Goal: Task Accomplishment & Management: Manage account settings

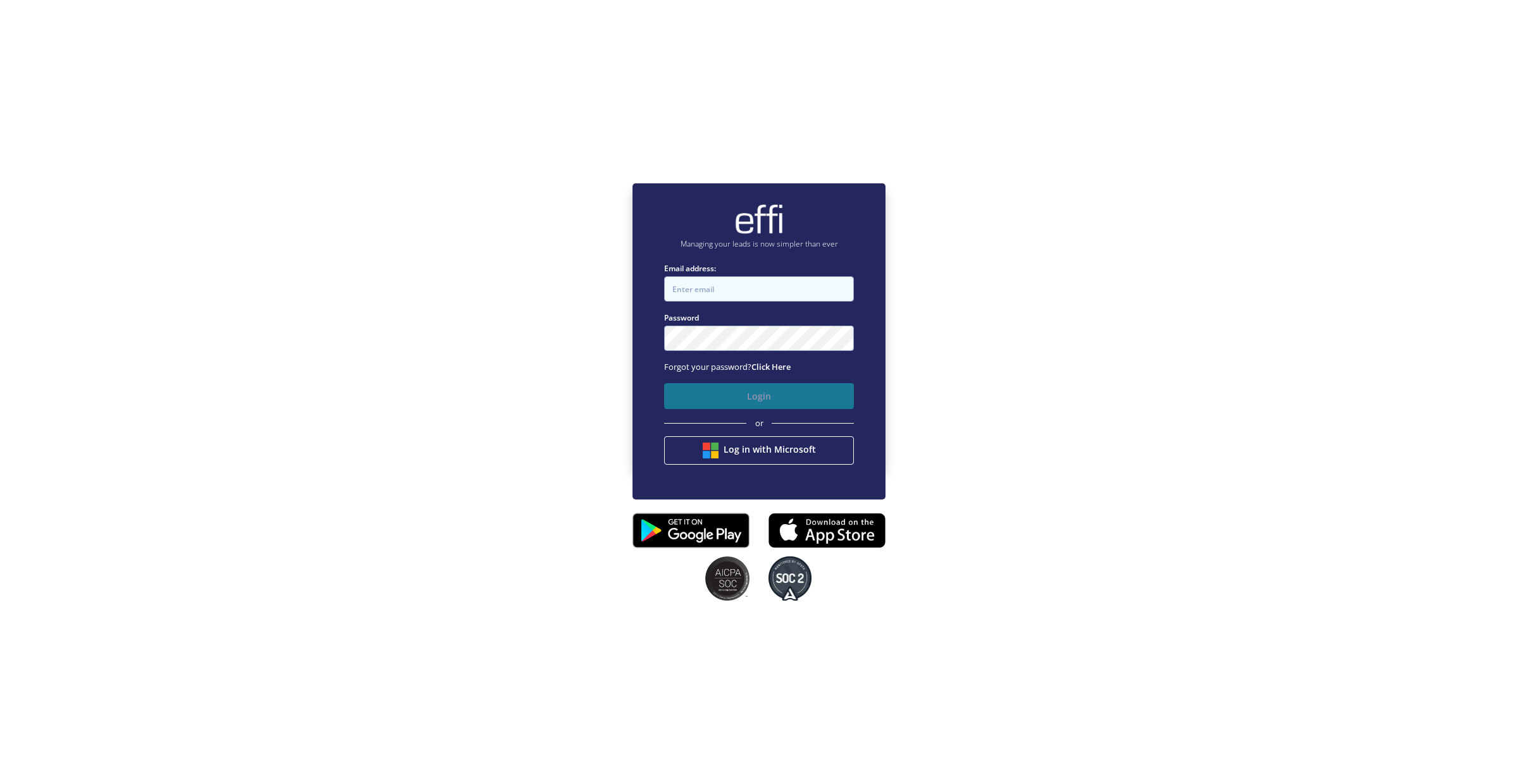
type input "[EMAIL_ADDRESS][DOMAIN_NAME]"
click at [724, 399] on button "Login" at bounding box center [759, 396] width 190 height 26
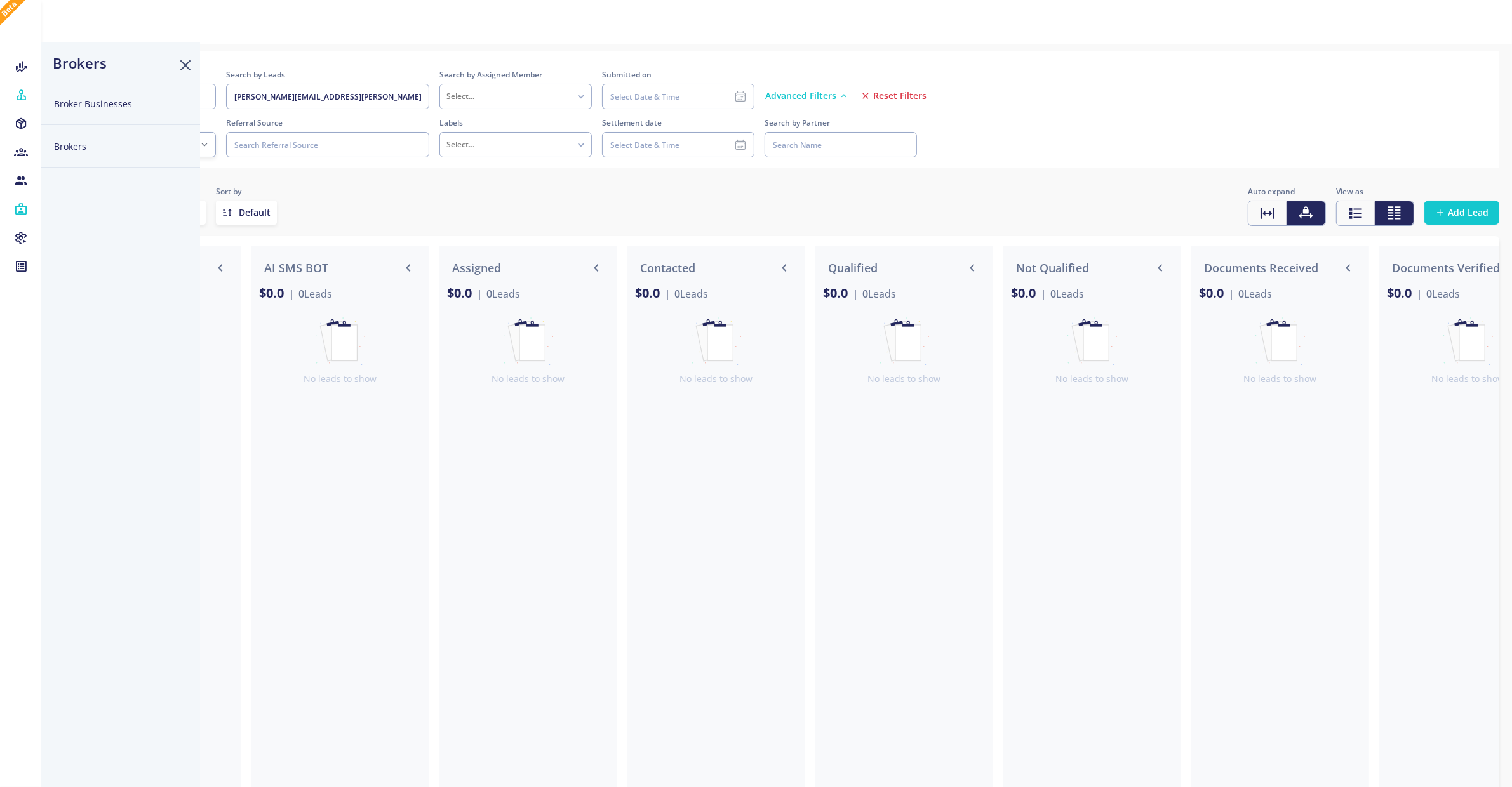
click at [74, 150] on button "Brokers" at bounding box center [121, 146] width 159 height 43
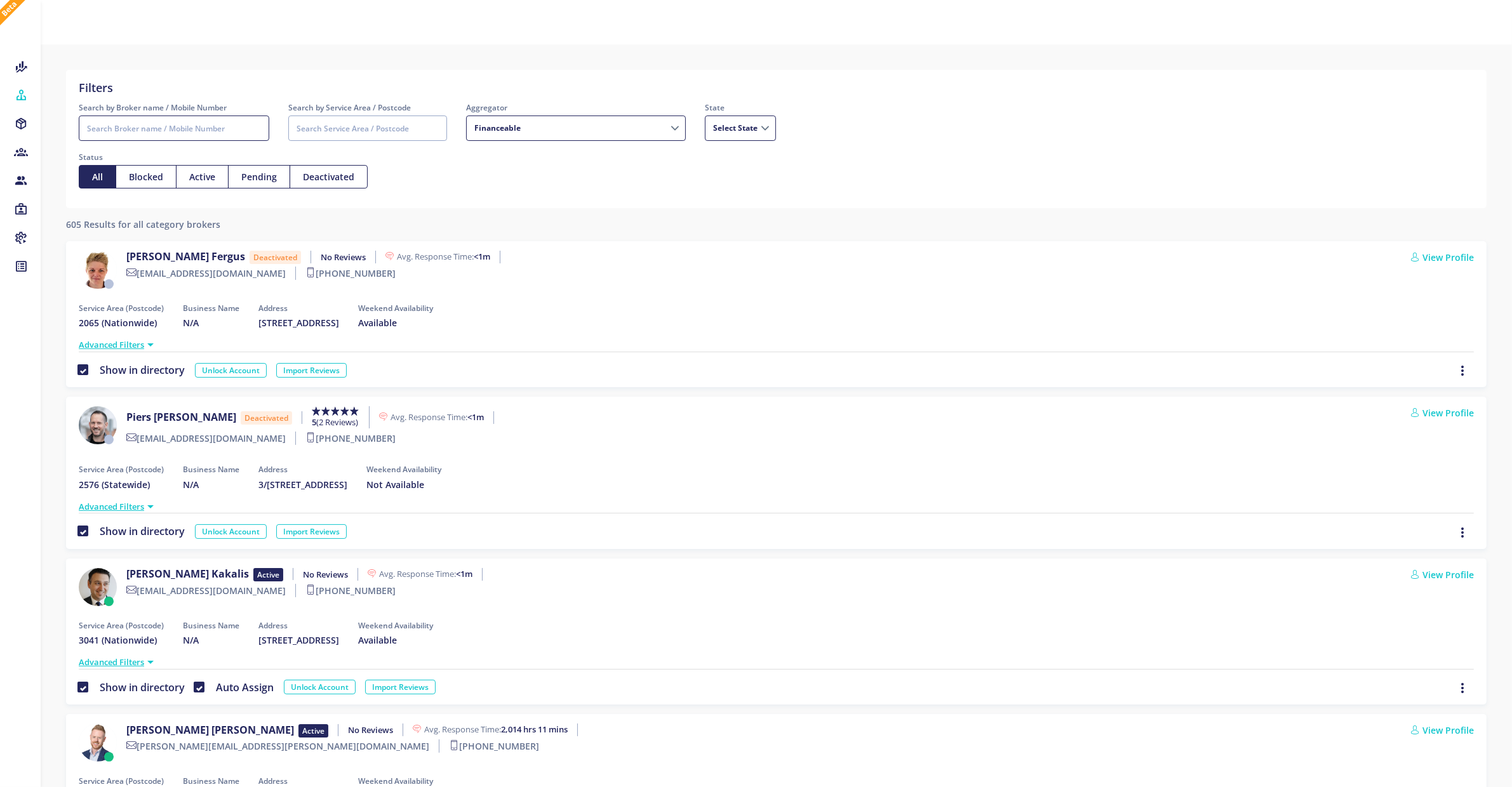
click at [224, 126] on input "Search by Broker name / Mobile Number" at bounding box center [174, 128] width 191 height 25
type input "ric"
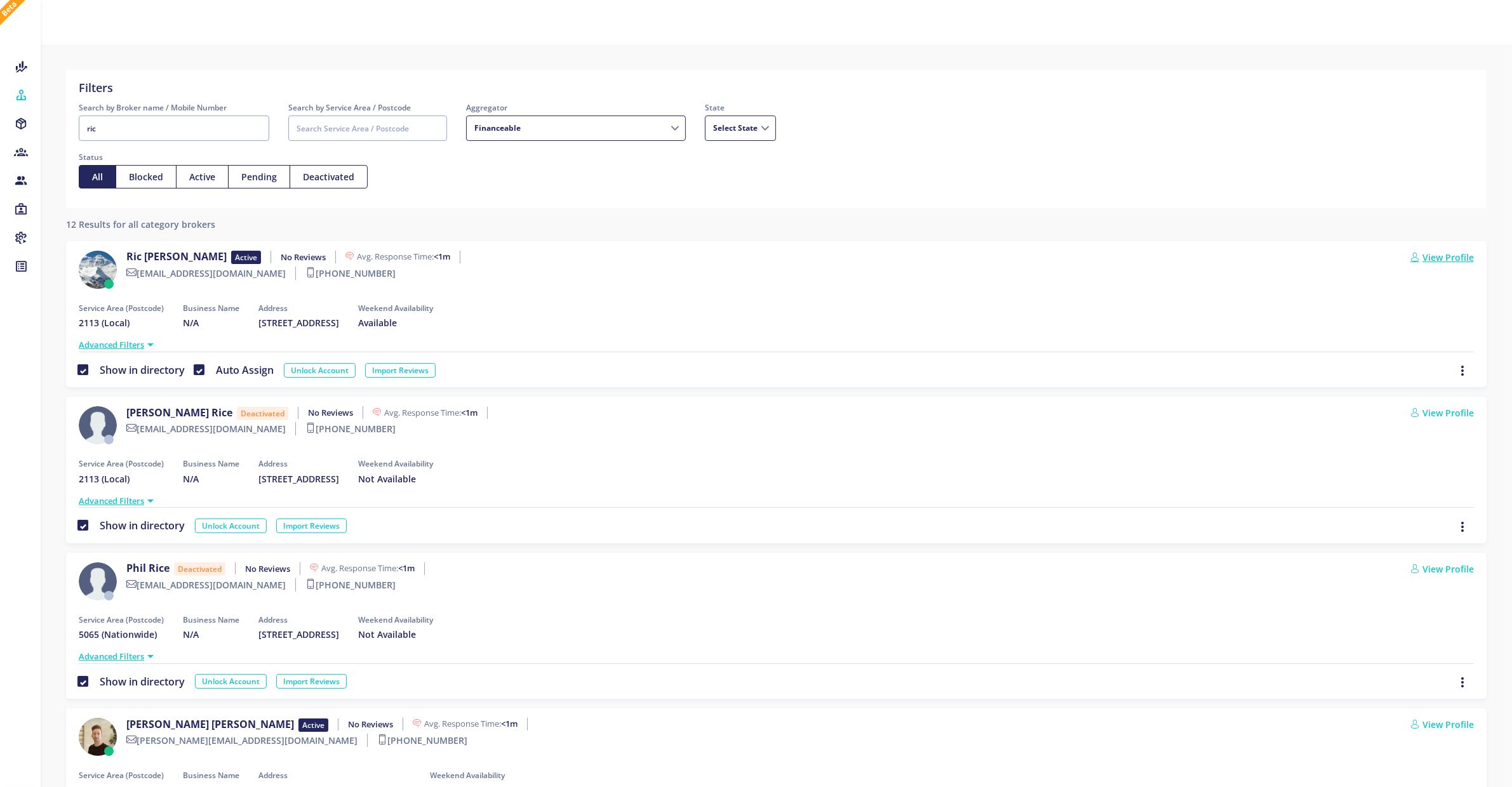
click at [1448, 251] on link "View Profile" at bounding box center [1442, 257] width 63 height 13
click at [1449, 255] on link "View Profile" at bounding box center [1442, 257] width 63 height 13
click at [1443, 255] on link "View Profile" at bounding box center [1442, 257] width 63 height 13
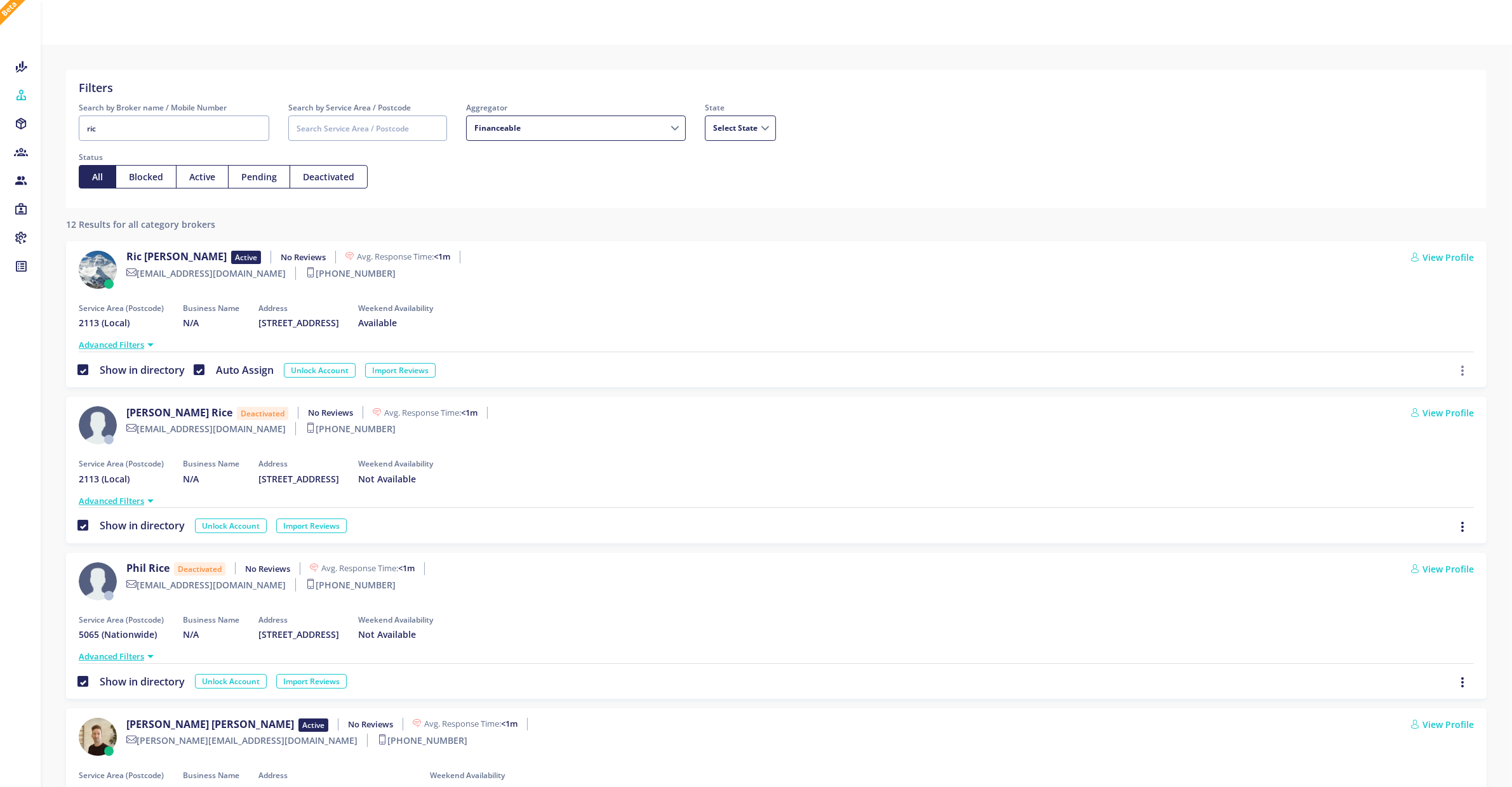
click at [1462, 369] on icon "button" at bounding box center [1462, 371] width 10 height 14
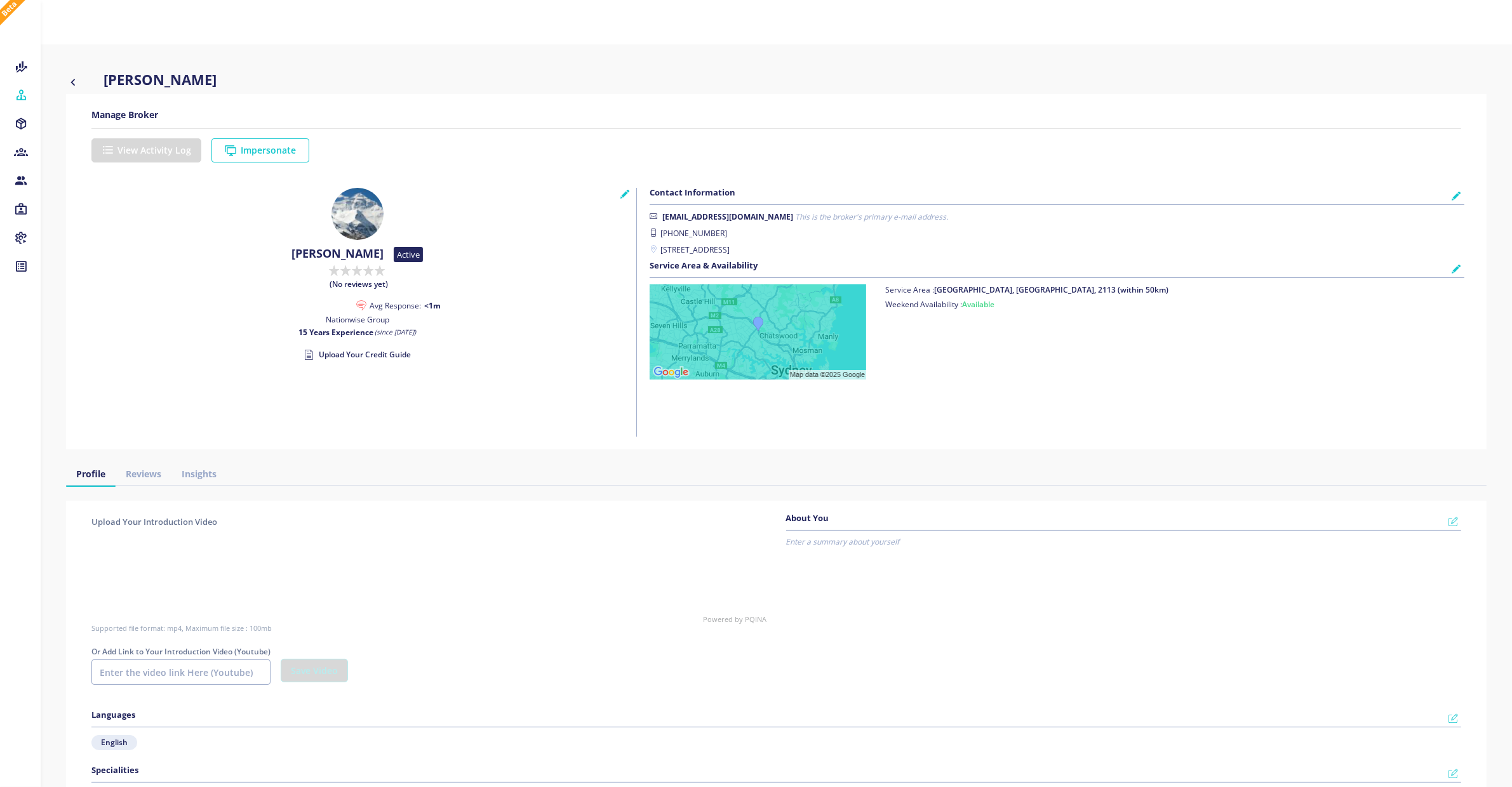
click at [1314, 290] on div "Service Area : [STREET_ADDRESS] (within 50km) Weekend Availability : Available" at bounding box center [1057, 361] width 834 height 153
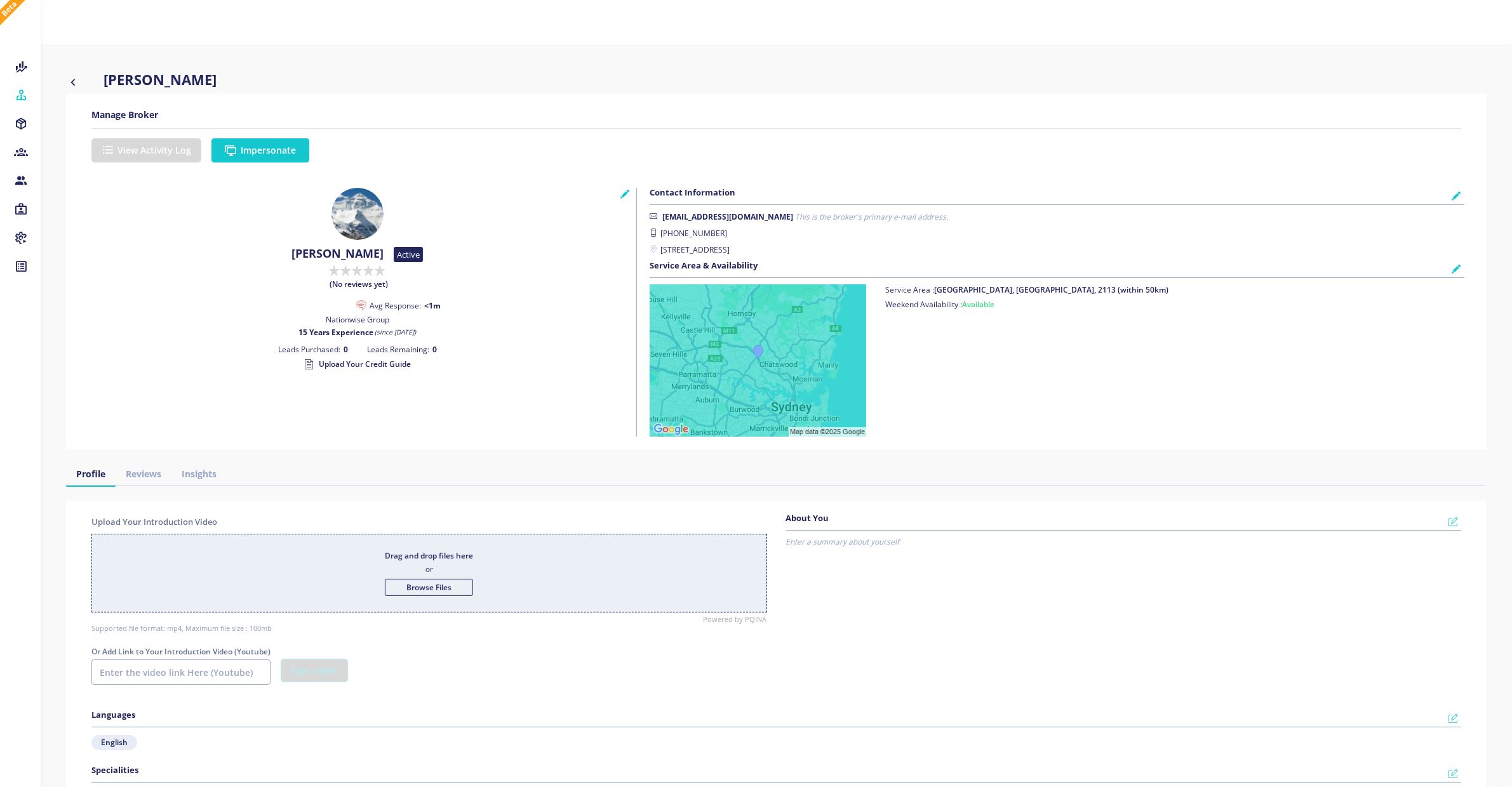
click at [268, 153] on button "Impersonate" at bounding box center [260, 150] width 98 height 24
click at [74, 82] on icon "button" at bounding box center [73, 82] width 14 height 15
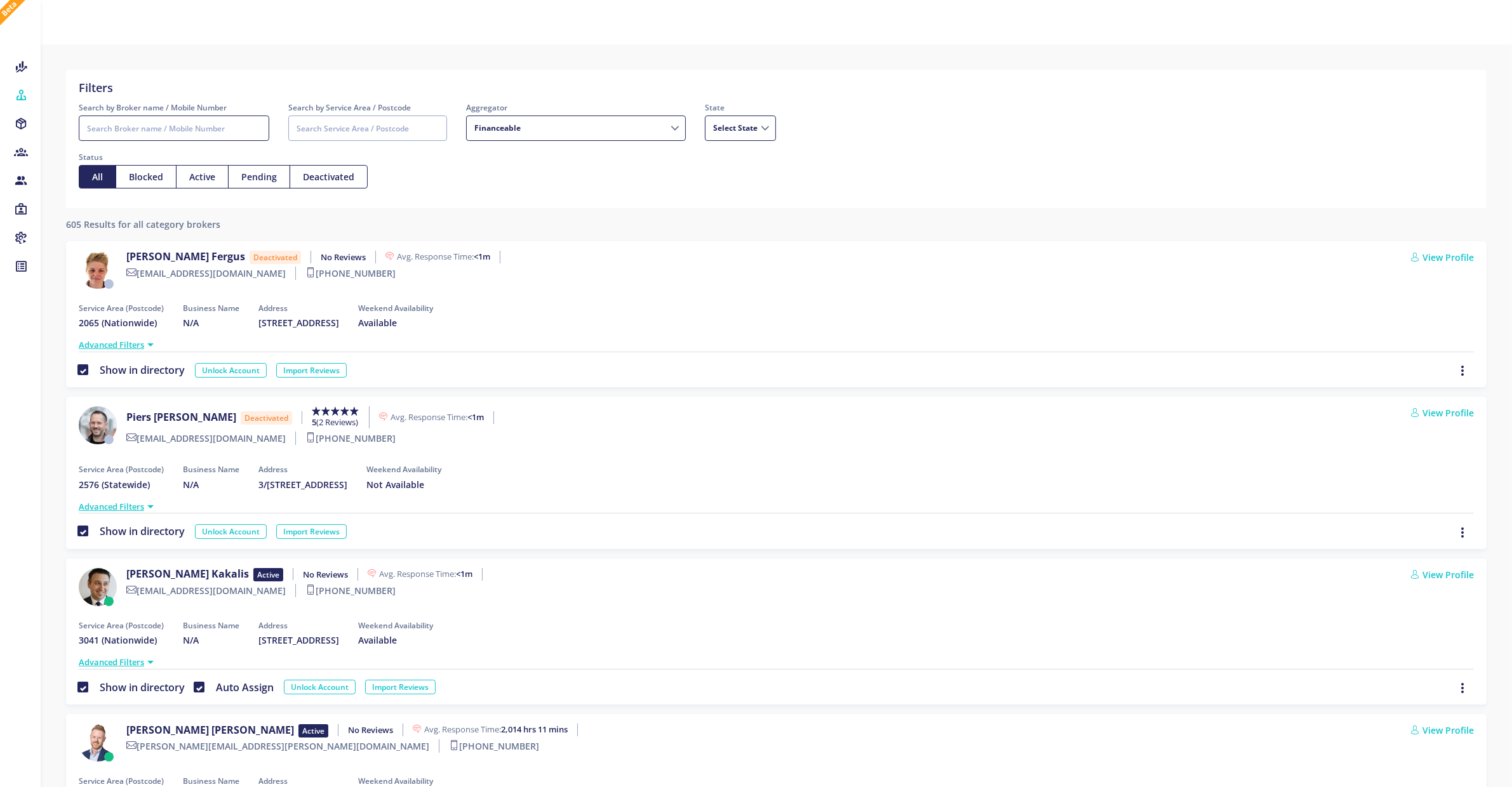
click at [137, 123] on input "Search by Broker name / Mobile Number" at bounding box center [174, 128] width 191 height 25
type input "ric"
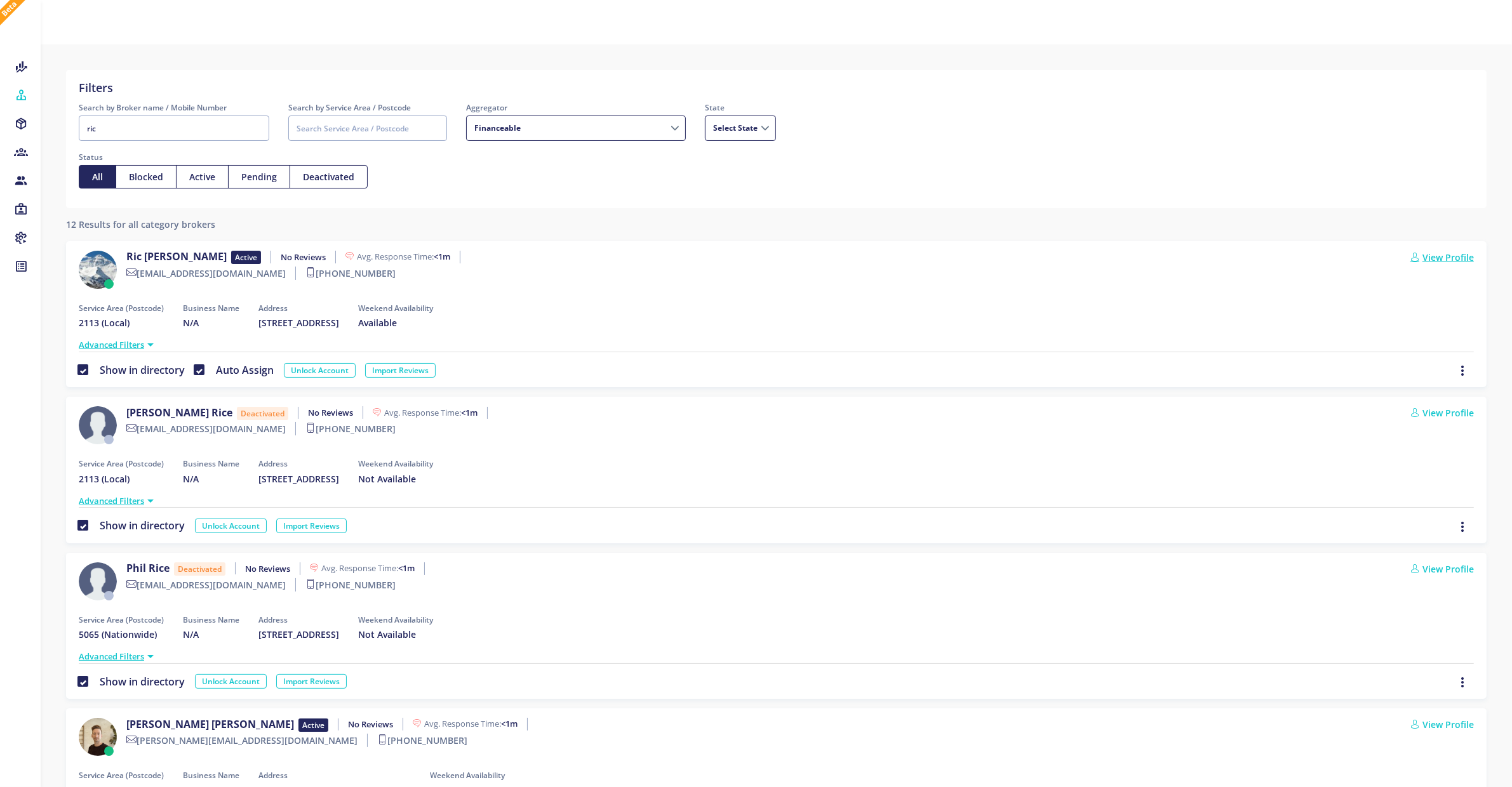
click at [1469, 259] on link "View Profile" at bounding box center [1442, 257] width 63 height 13
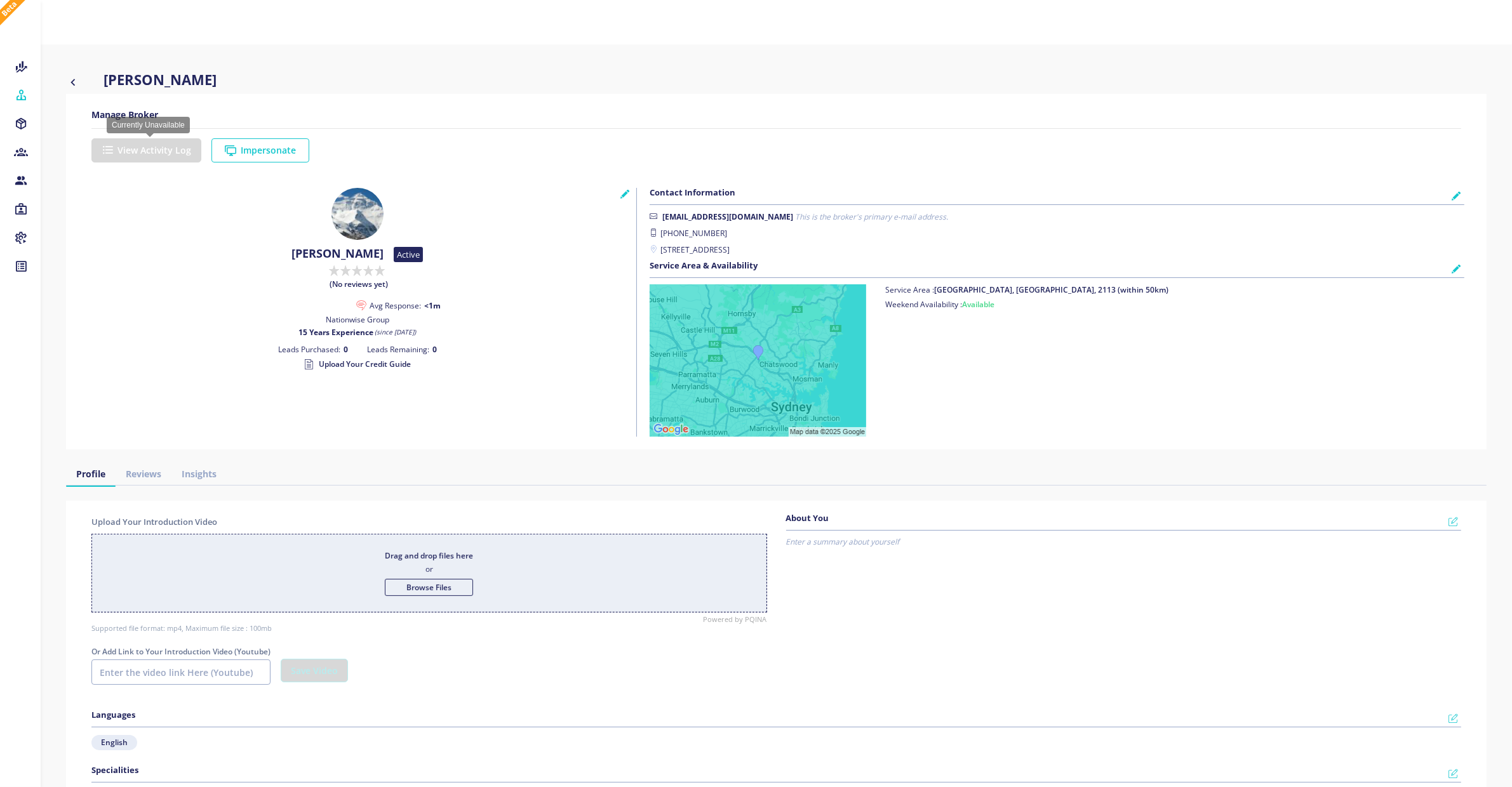
click at [112, 153] on span "View Activity Log" at bounding box center [151, 150] width 120 height 24
click at [71, 82] on icon "button" at bounding box center [73, 82] width 14 height 15
select select
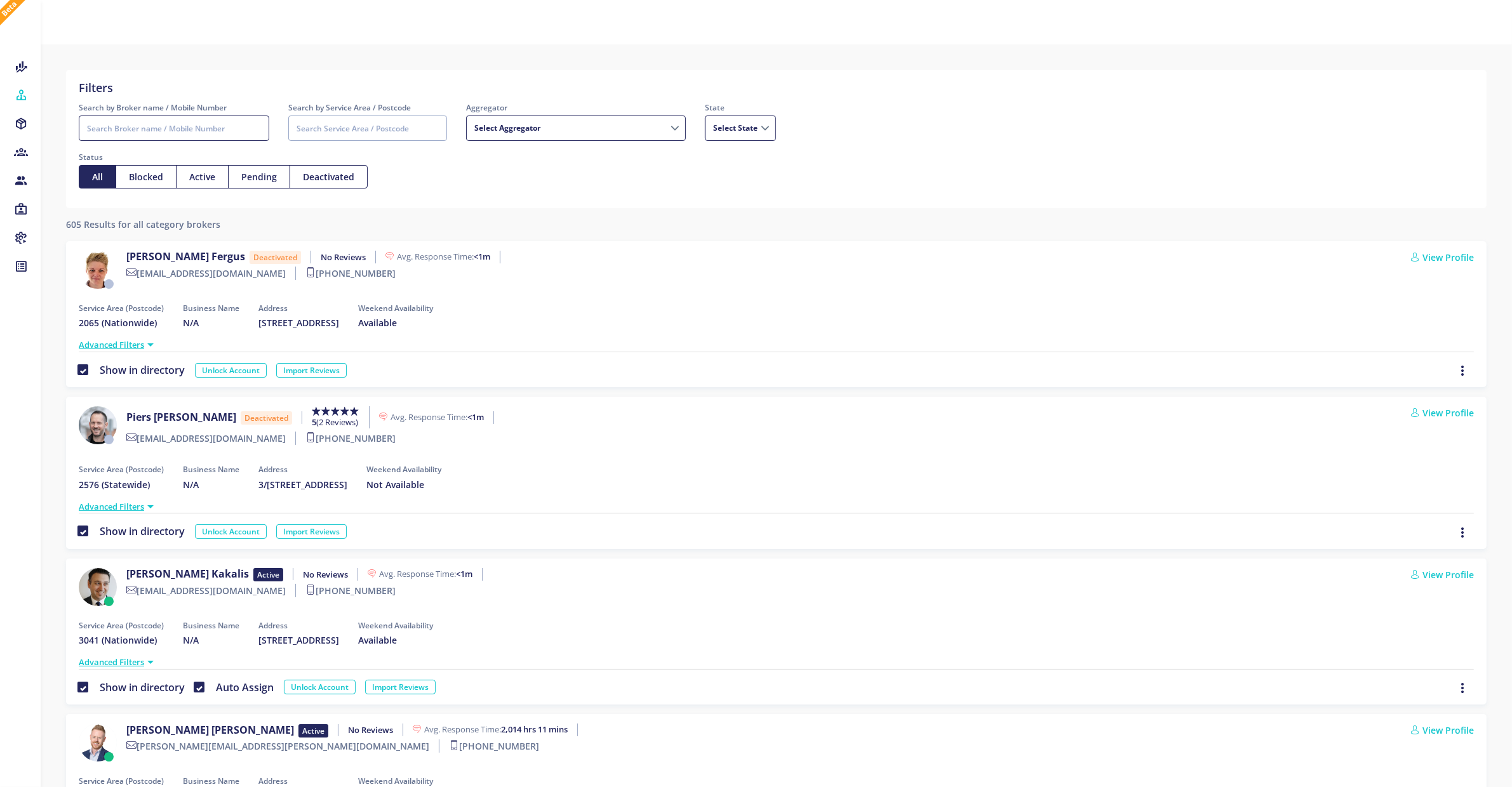
click at [211, 131] on input "Search by Broker name / Mobile Number" at bounding box center [174, 128] width 191 height 25
type input "ric"
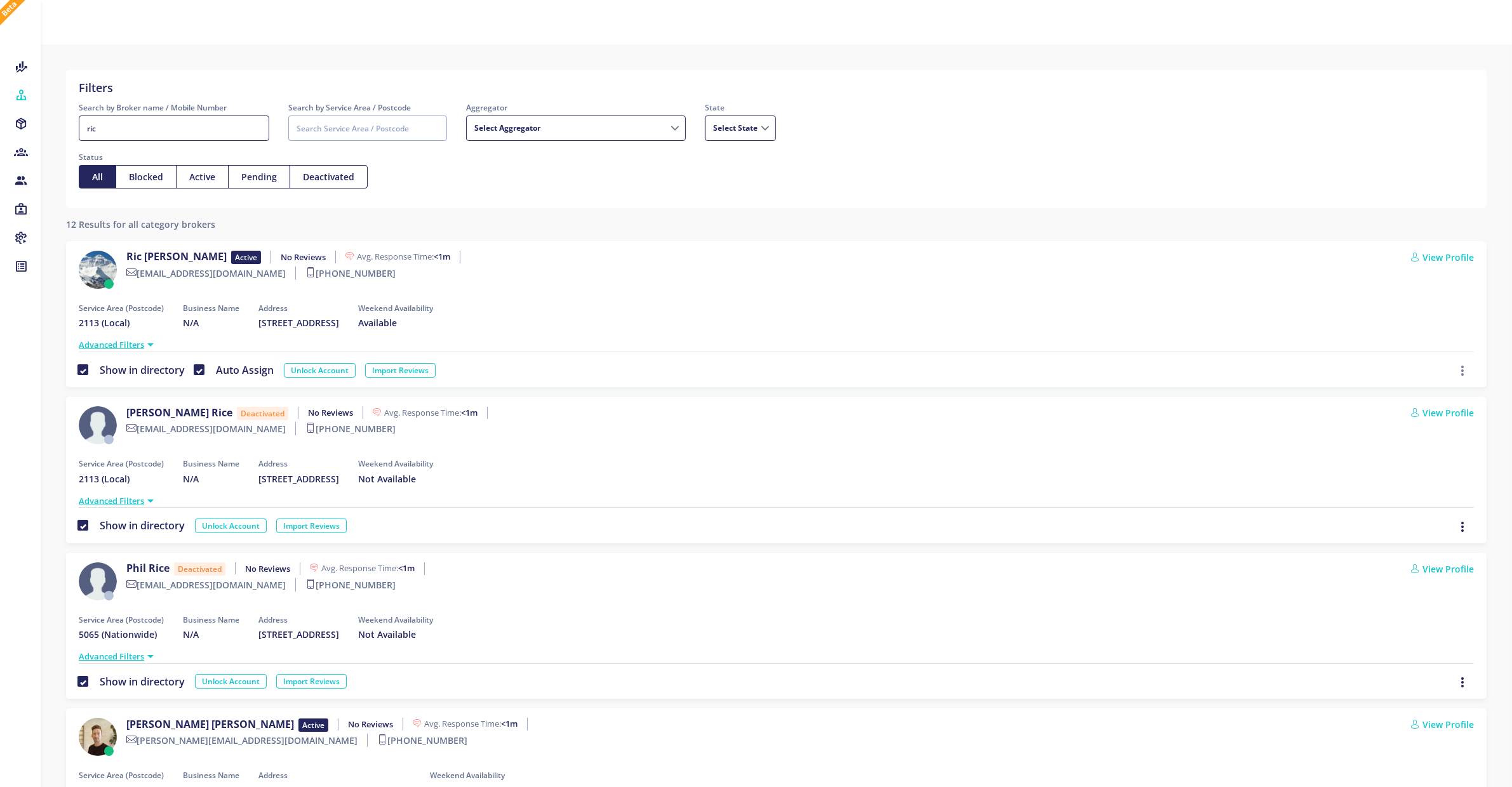
click at [1464, 369] on icon "button" at bounding box center [1462, 371] width 10 height 14
click at [1449, 255] on link "View Profile" at bounding box center [1442, 257] width 63 height 13
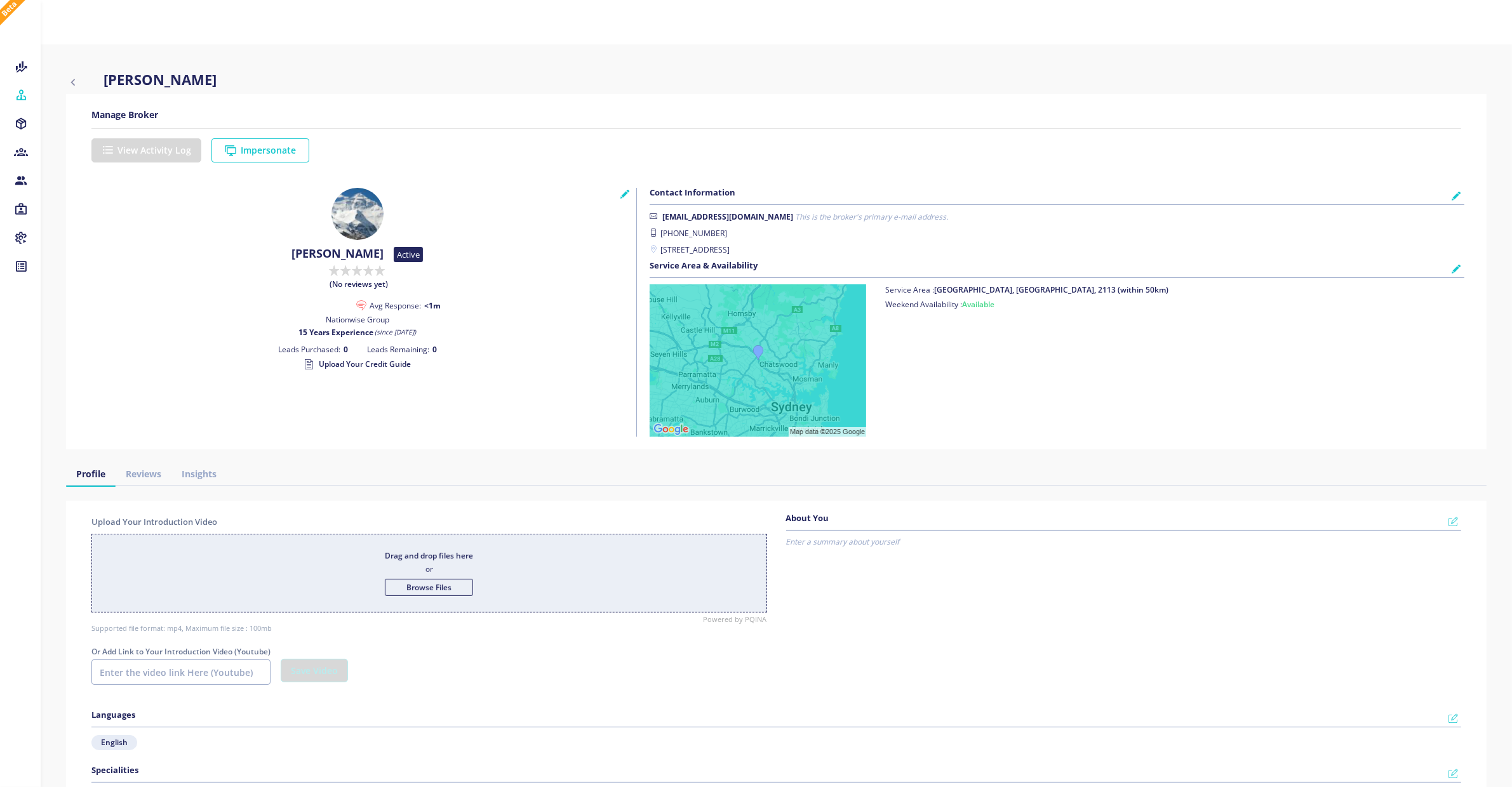
click at [79, 77] on icon "button" at bounding box center [73, 82] width 14 height 15
select select
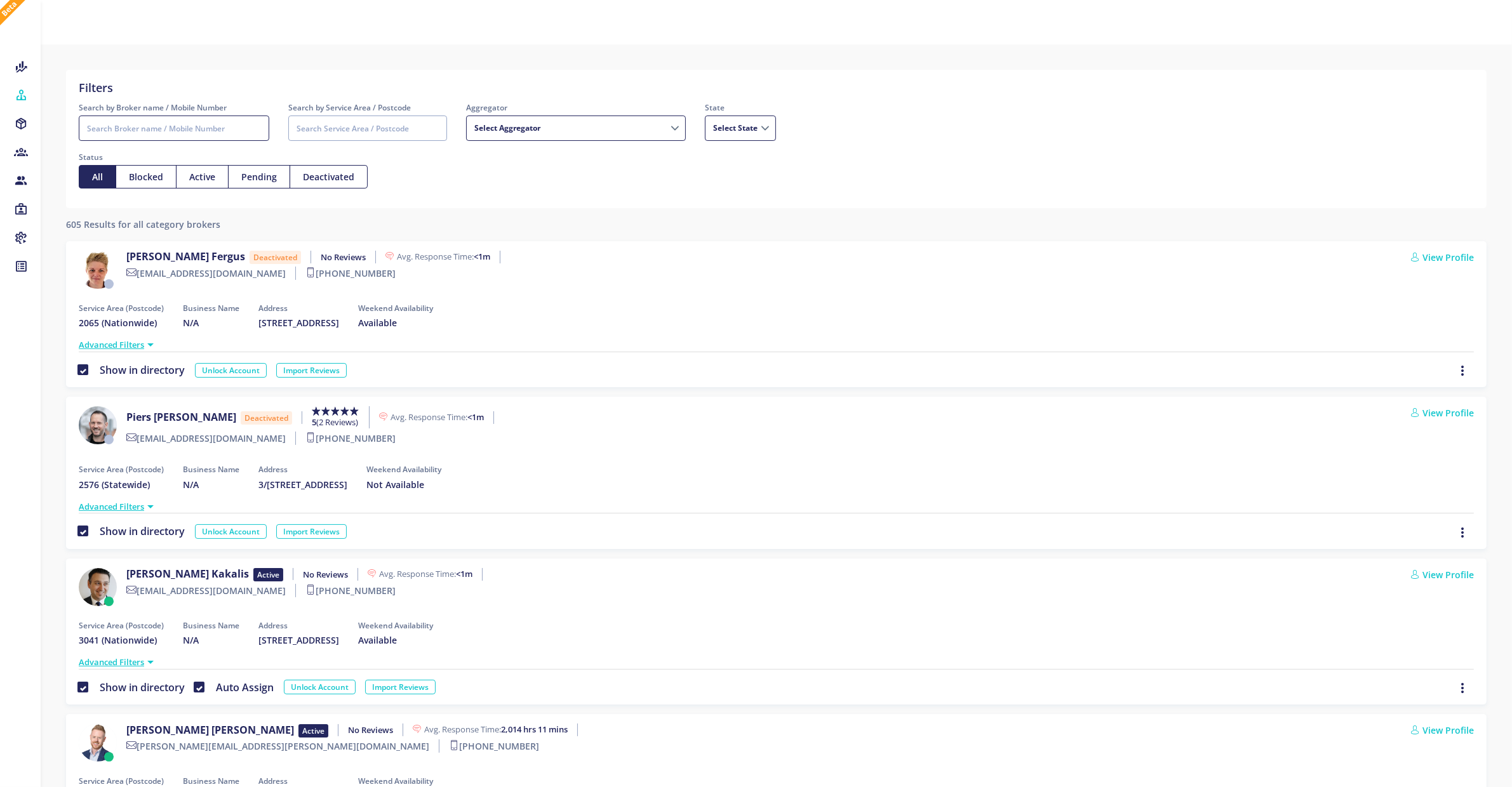
click at [138, 121] on input "Search by Broker name / Mobile Number" at bounding box center [174, 128] width 191 height 25
type input "ric"
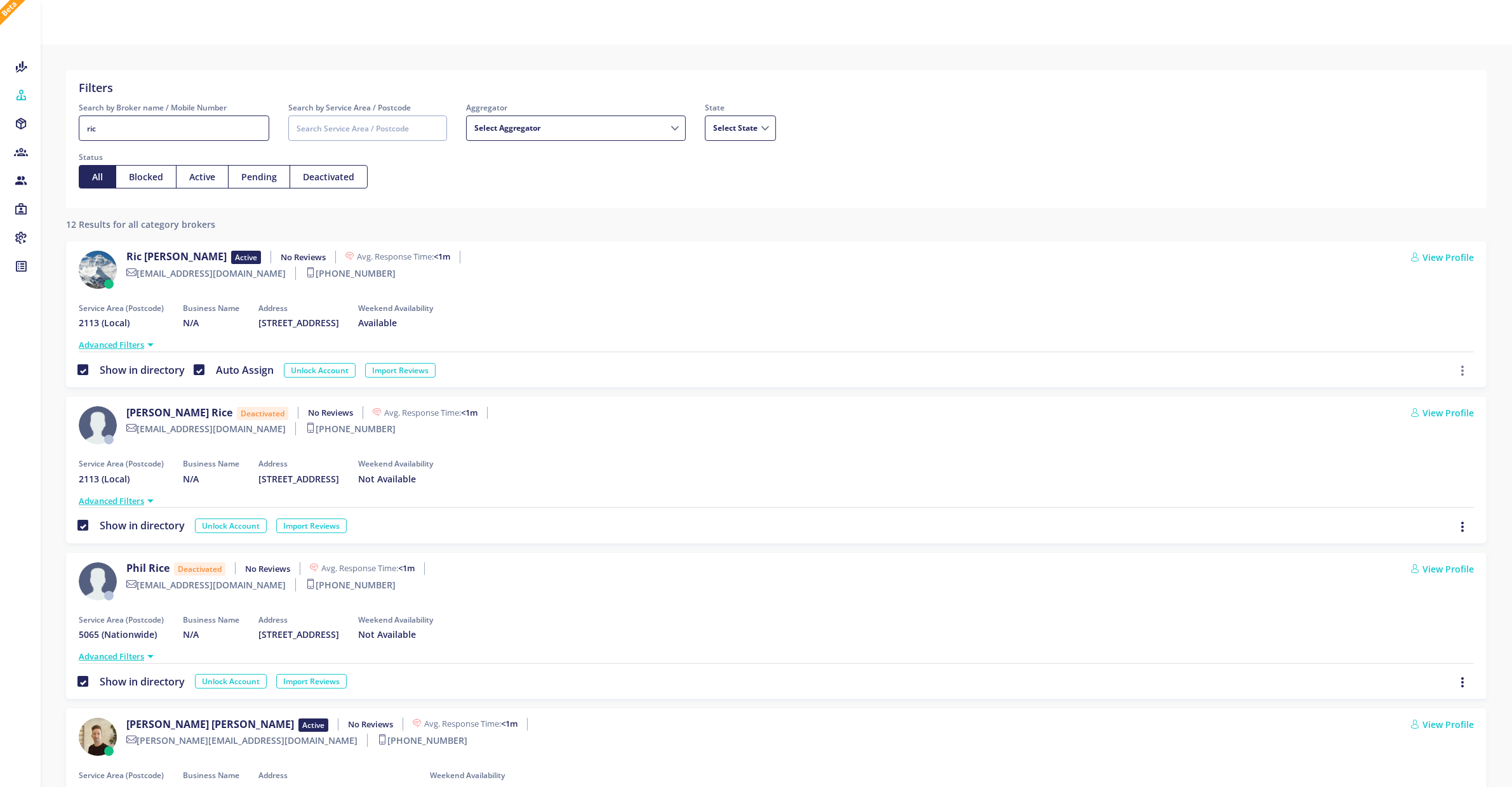
click at [1462, 369] on icon "button" at bounding box center [1462, 371] width 10 height 14
click at [1436, 348] on link "Block" at bounding box center [1436, 342] width 91 height 20
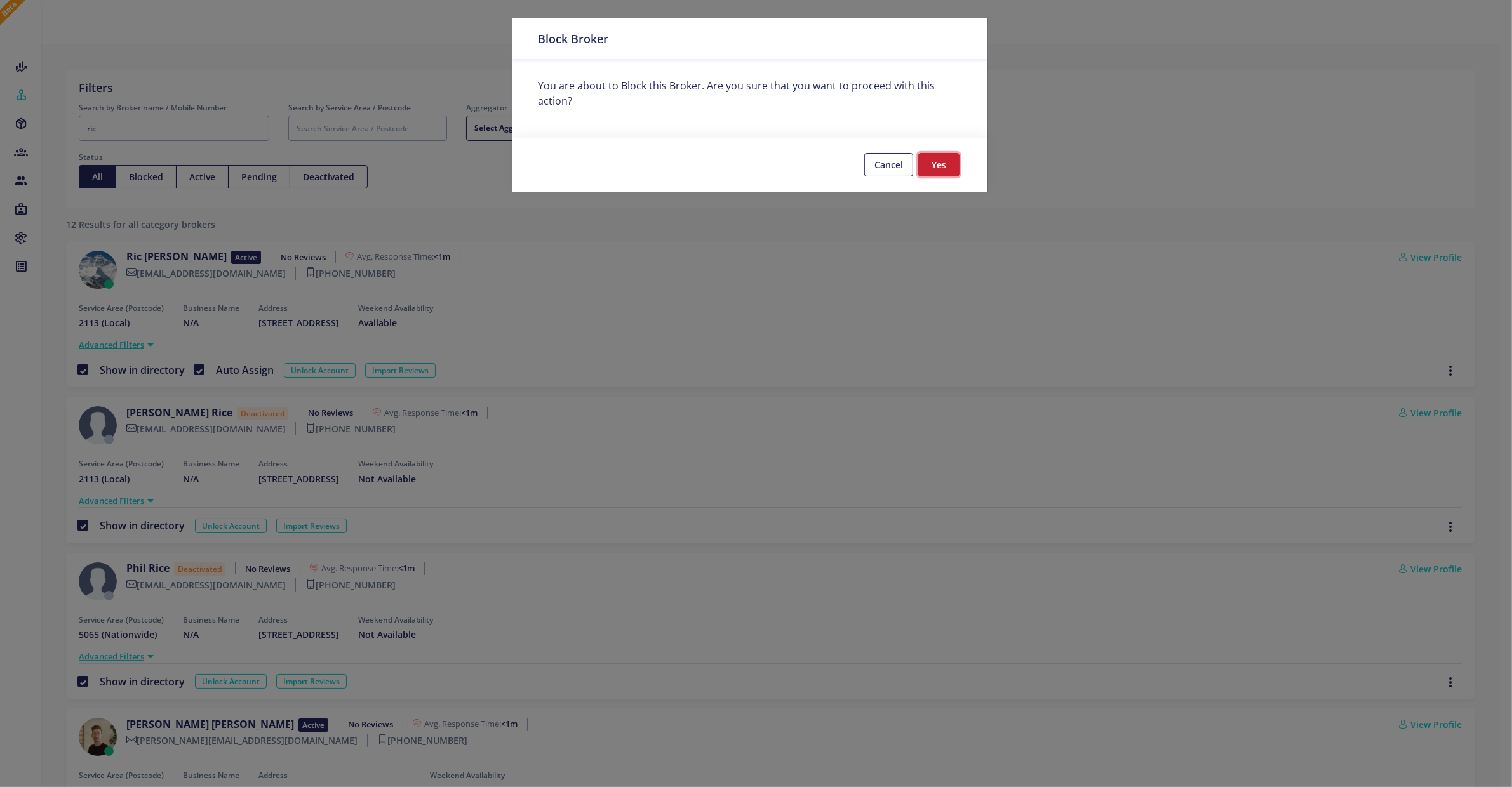
click at [939, 163] on button "Yes" at bounding box center [939, 165] width 41 height 24
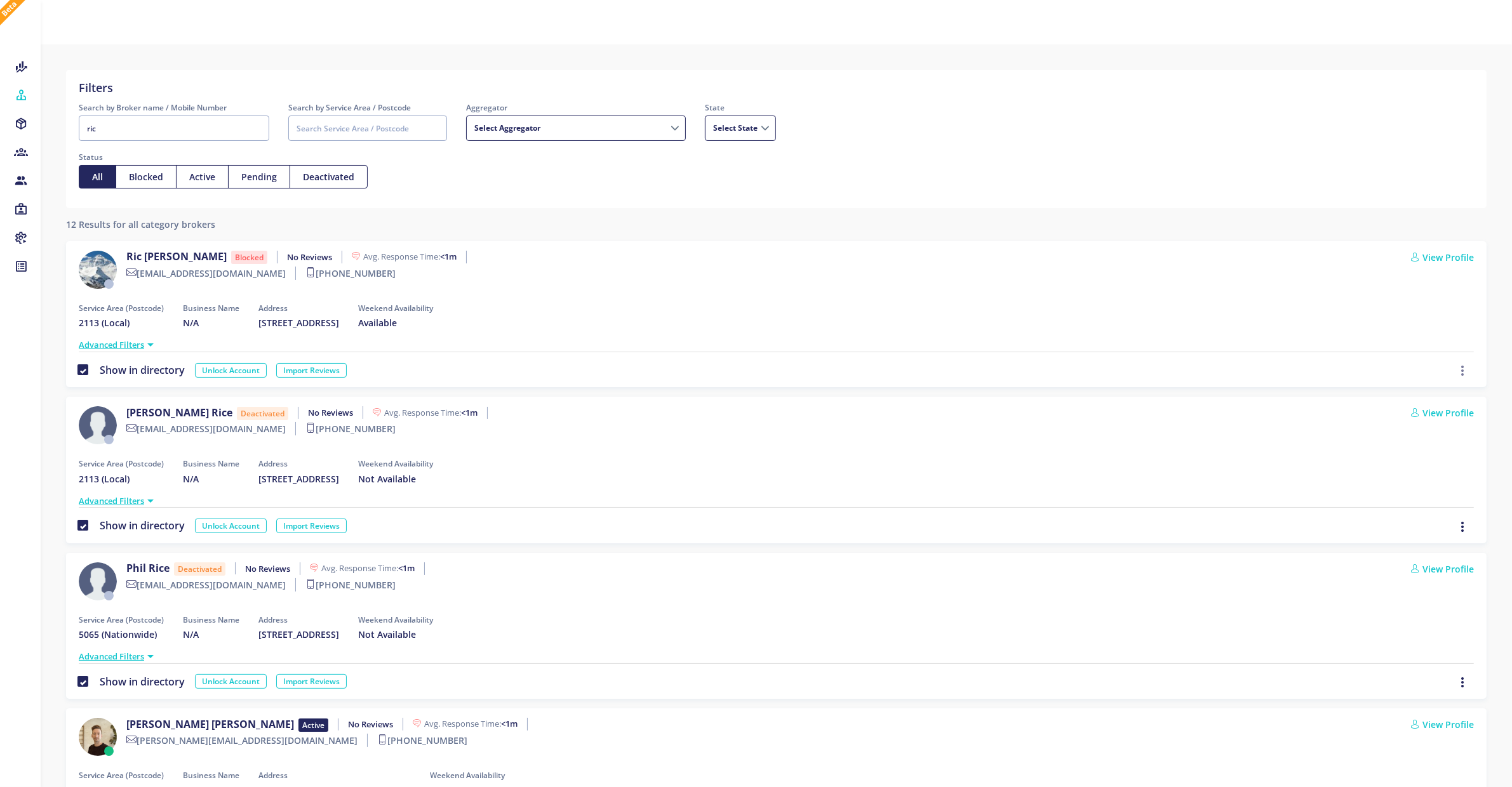
click at [1465, 368] on icon "button" at bounding box center [1462, 371] width 10 height 14
click at [1445, 343] on span "Deactivate" at bounding box center [1443, 347] width 46 height 12
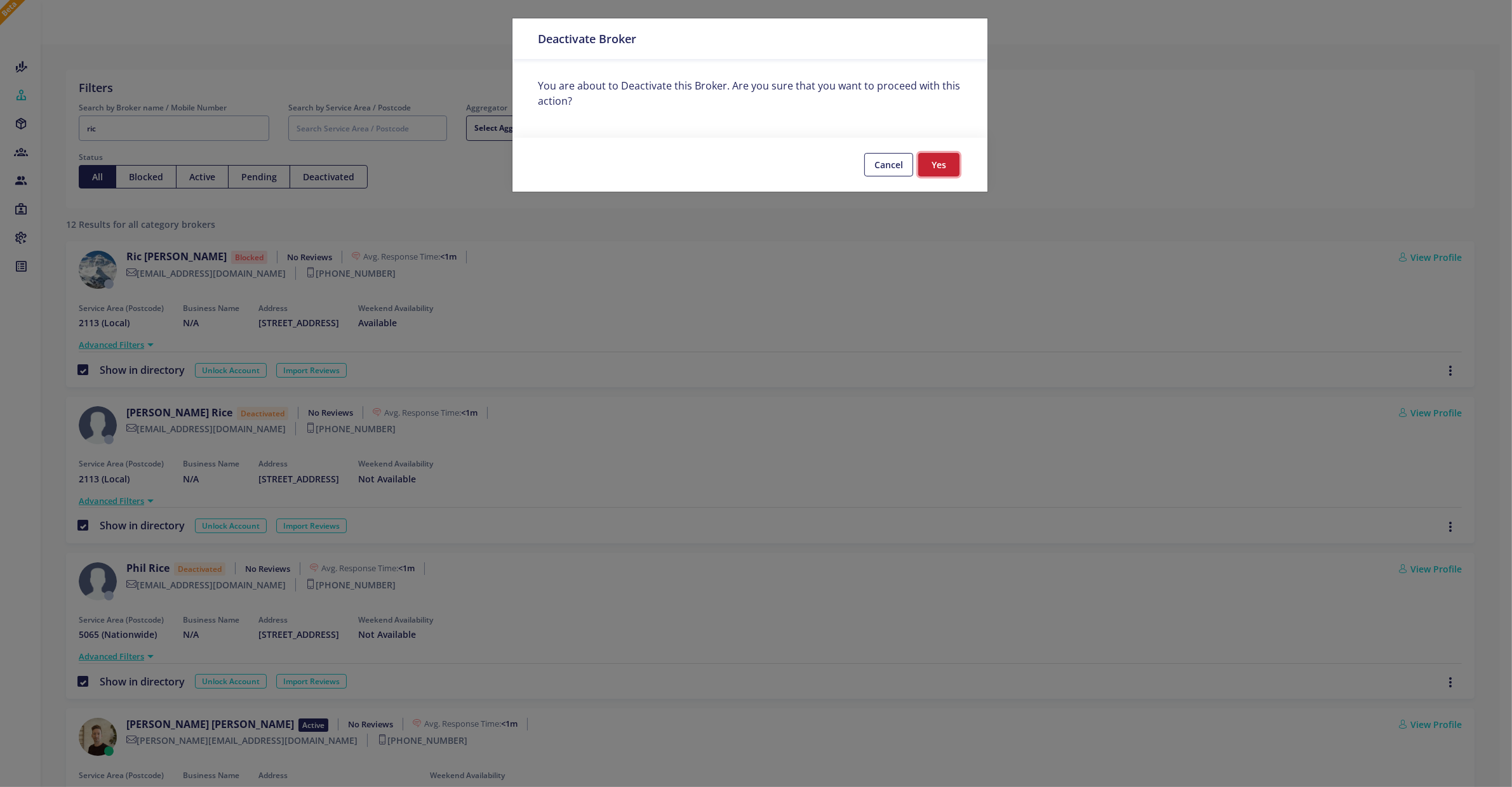
click at [941, 166] on button "Yes" at bounding box center [939, 165] width 41 height 24
